Goal: Task Accomplishment & Management: Use online tool/utility

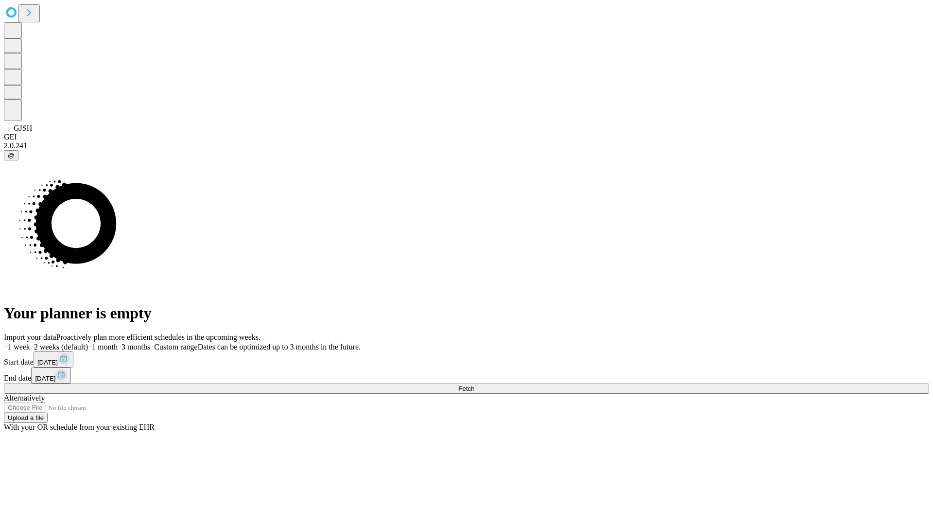
click at [474, 385] on span "Fetch" at bounding box center [466, 388] width 16 height 7
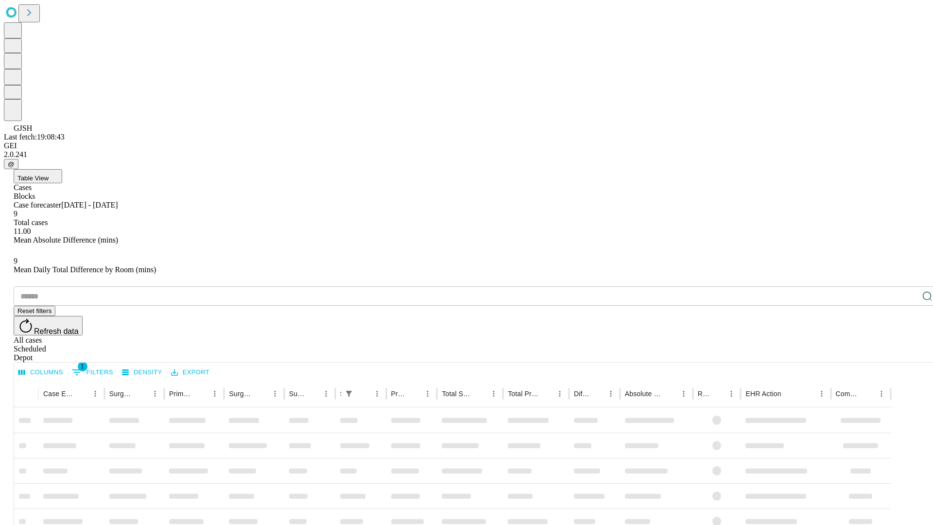
click at [908, 353] on div "Depot" at bounding box center [476, 357] width 925 height 9
